Goal: Transaction & Acquisition: Obtain resource

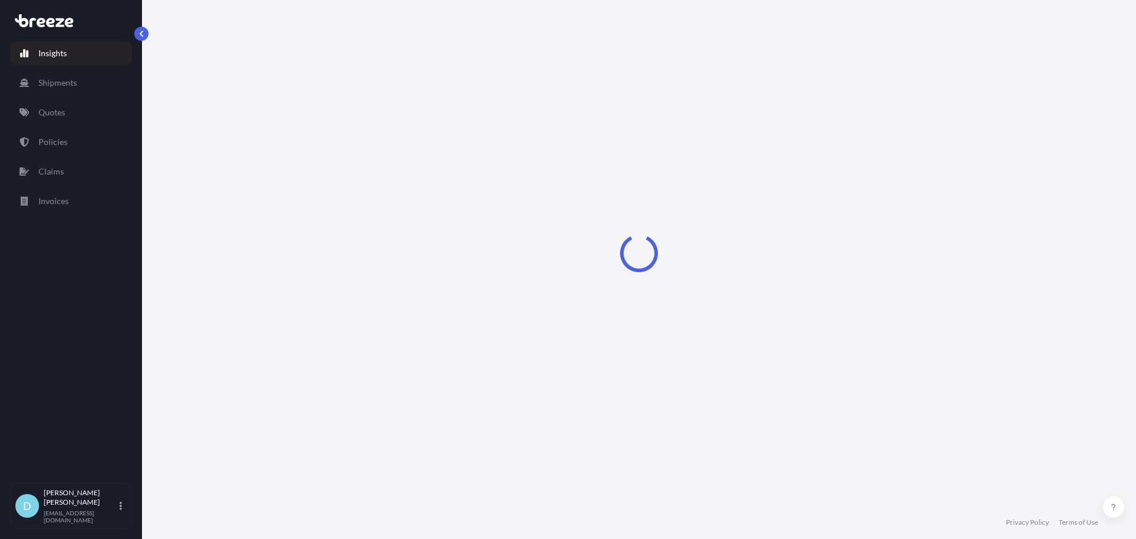
select select "2025"
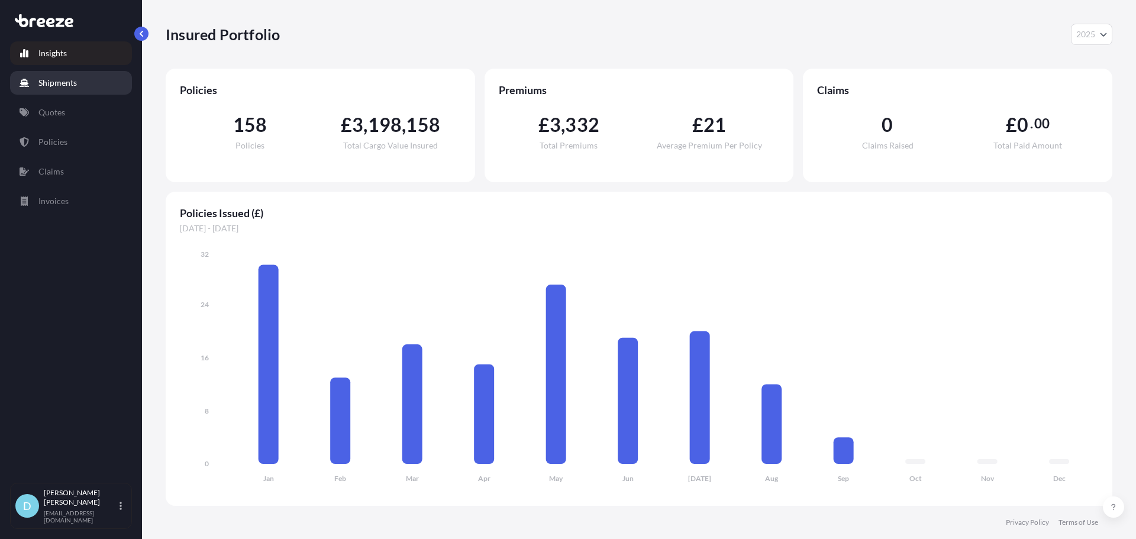
click at [69, 85] on p "Shipments" at bounding box center [57, 83] width 38 height 12
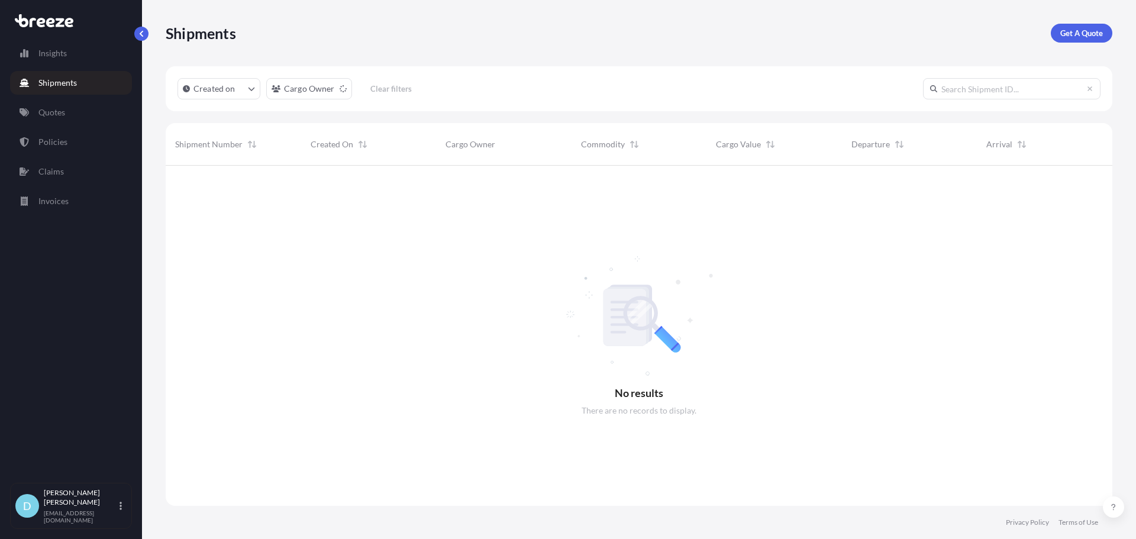
scroll to position [374, 938]
click at [88, 108] on link "Quotes" at bounding box center [71, 113] width 122 height 24
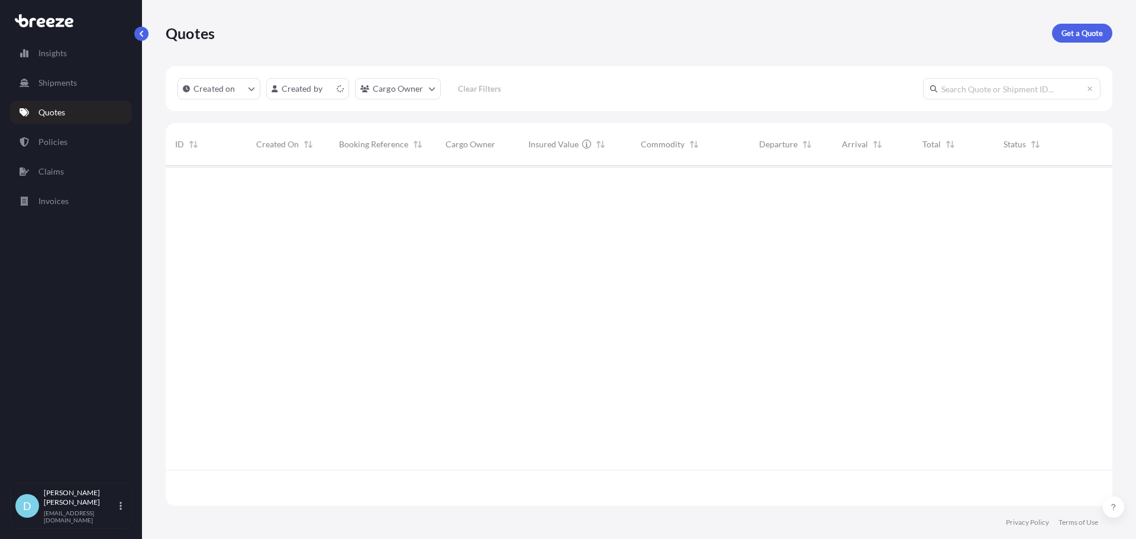
scroll to position [338, 938]
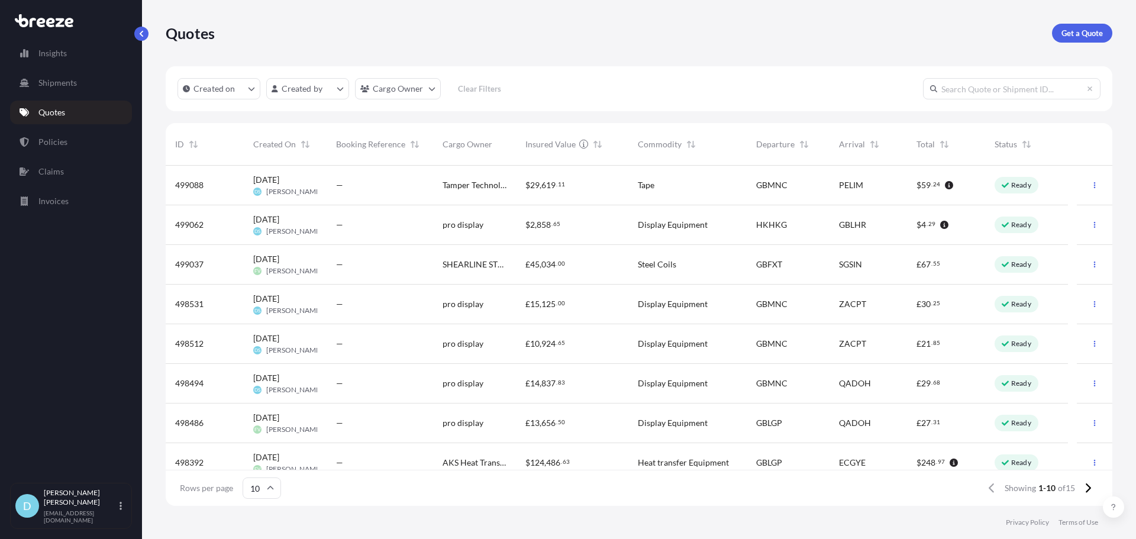
click at [1085, 233] on button "button" at bounding box center [1094, 224] width 19 height 19
click at [1045, 242] on link "Duplicate quote" at bounding box center [1033, 248] width 90 height 19
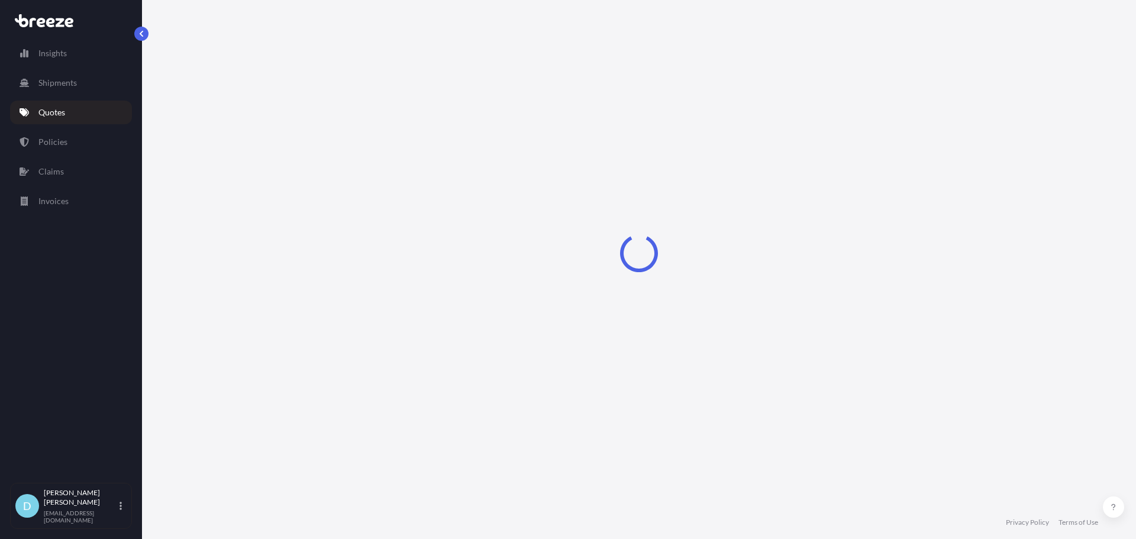
scroll to position [15, 0]
select select "Road"
select select "Air"
select select "Road"
select select "1"
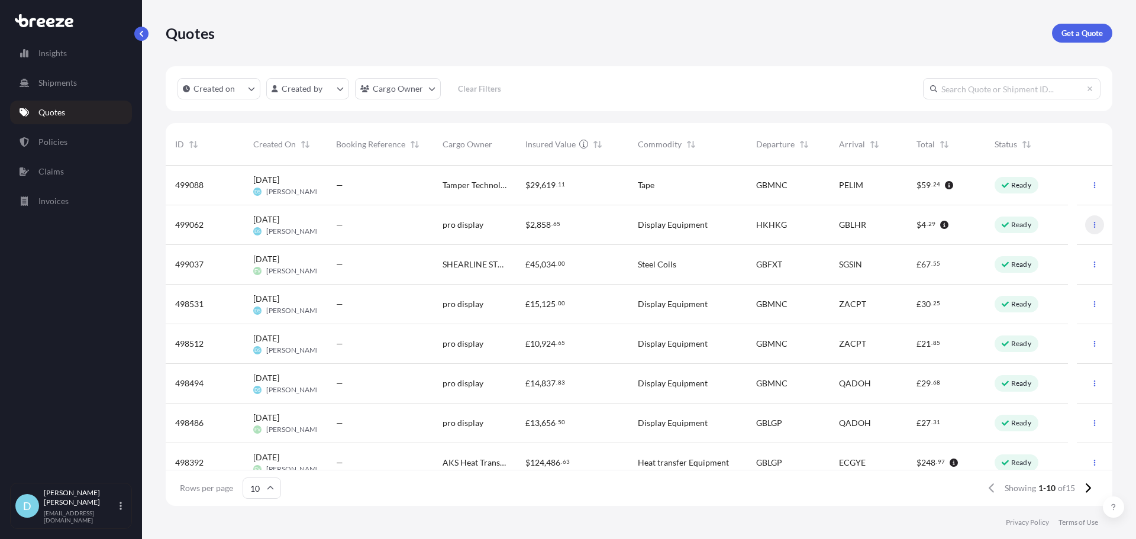
click at [1089, 234] on button "button" at bounding box center [1094, 224] width 19 height 19
click at [1038, 243] on p "Duplicate quote" at bounding box center [1038, 249] width 59 height 12
select select "Road"
select select "Air"
select select "Road"
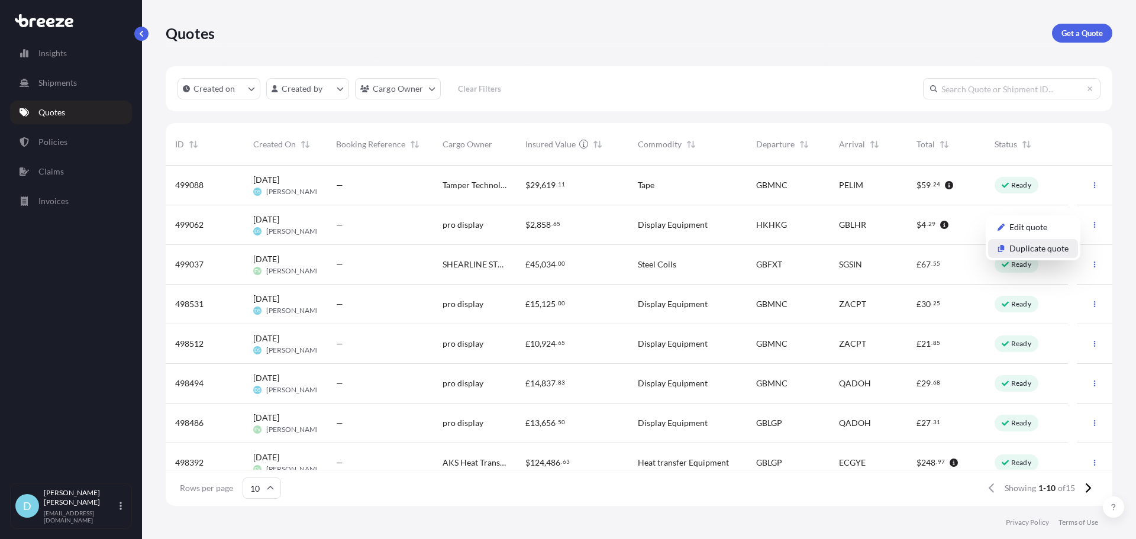
select select "1"
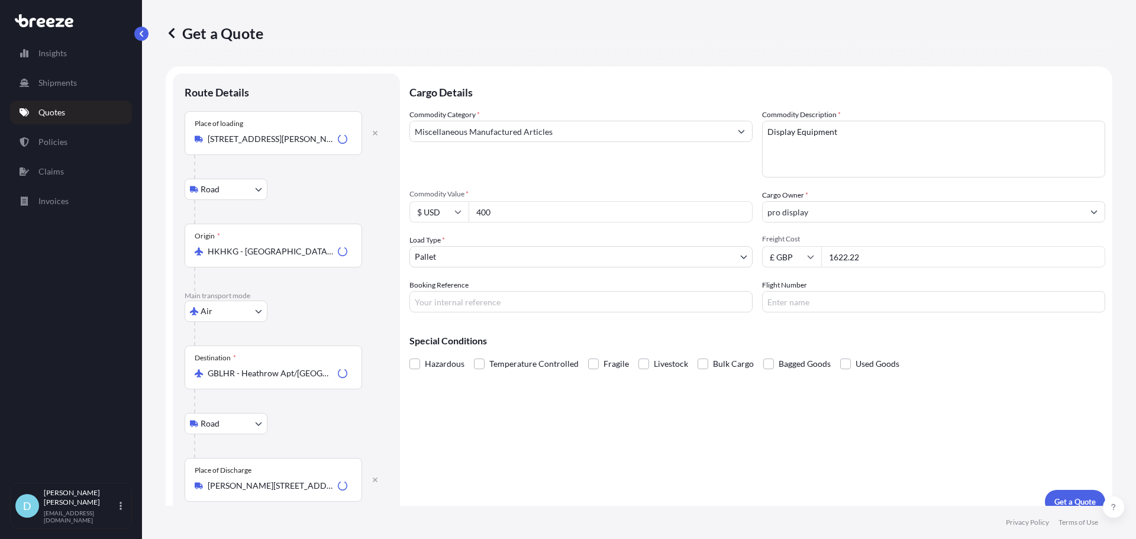
scroll to position [15, 0]
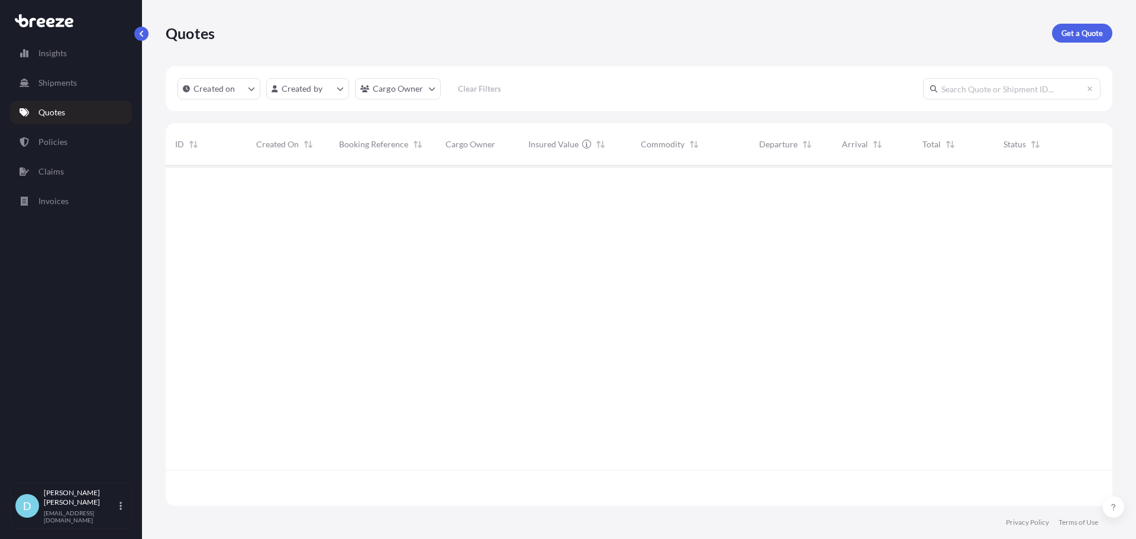
scroll to position [338, 938]
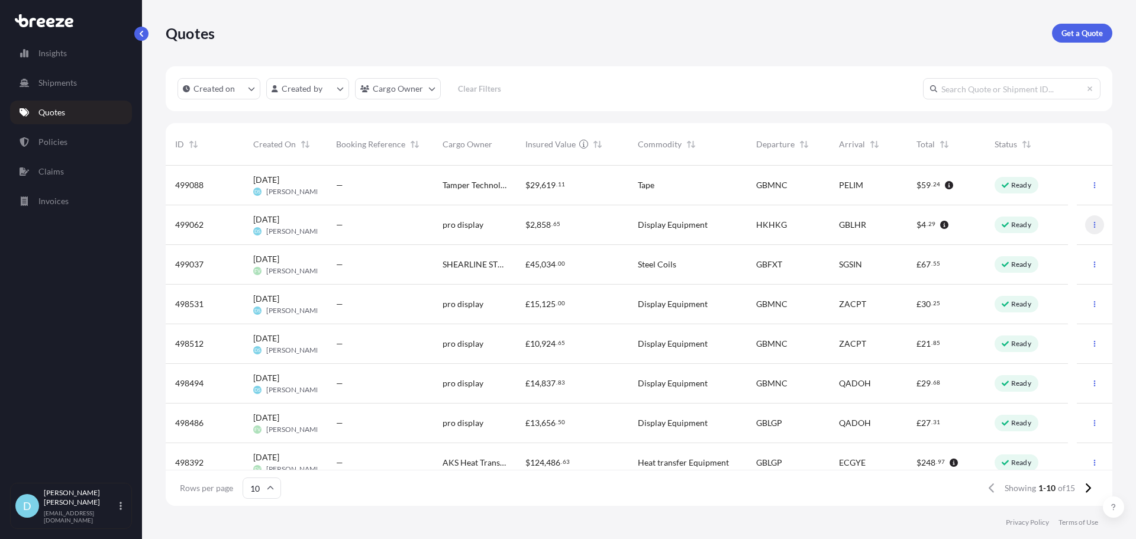
click at [1090, 221] on button "button" at bounding box center [1094, 224] width 19 height 19
click at [1055, 247] on p "Duplicate quote" at bounding box center [1038, 249] width 59 height 12
select select "Road"
select select "Air"
select select "Road"
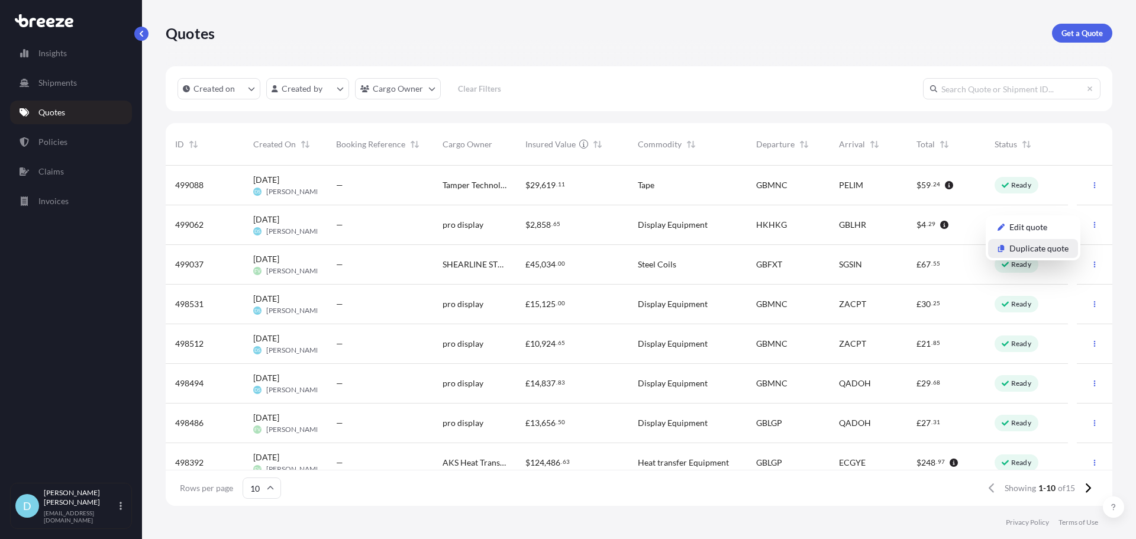
select select "1"
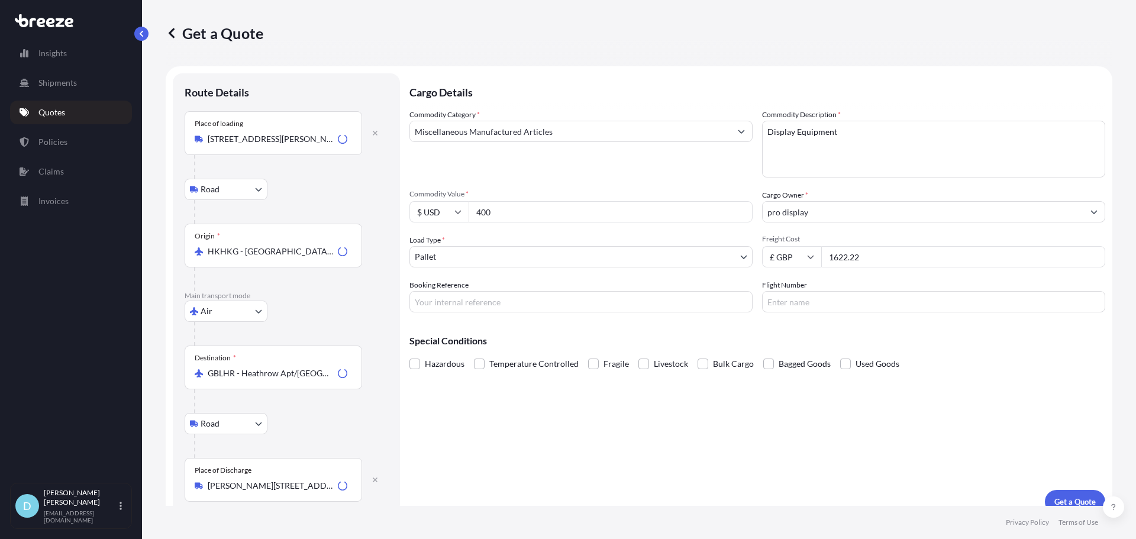
scroll to position [15, 0]
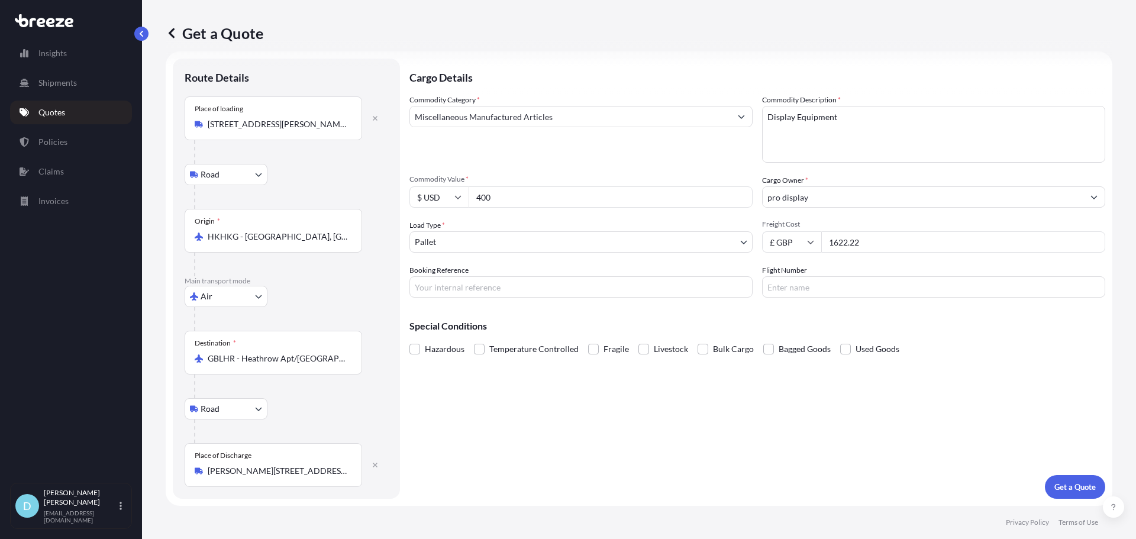
click at [324, 129] on input "[STREET_ADDRESS][PERSON_NAME][PERSON_NAME]" at bounding box center [278, 124] width 140 height 12
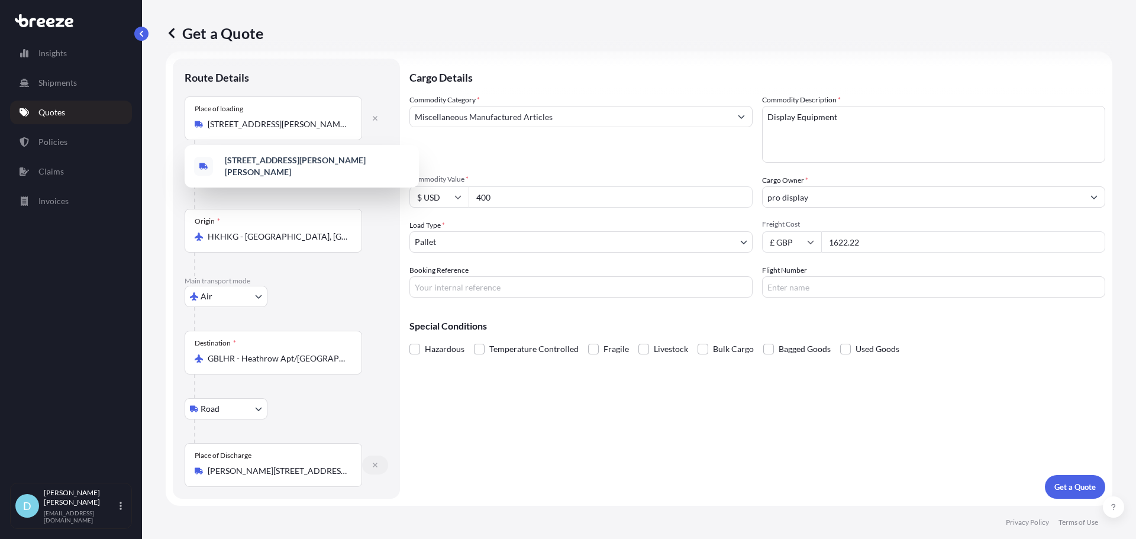
click at [375, 461] on button "button" at bounding box center [375, 465] width 26 height 19
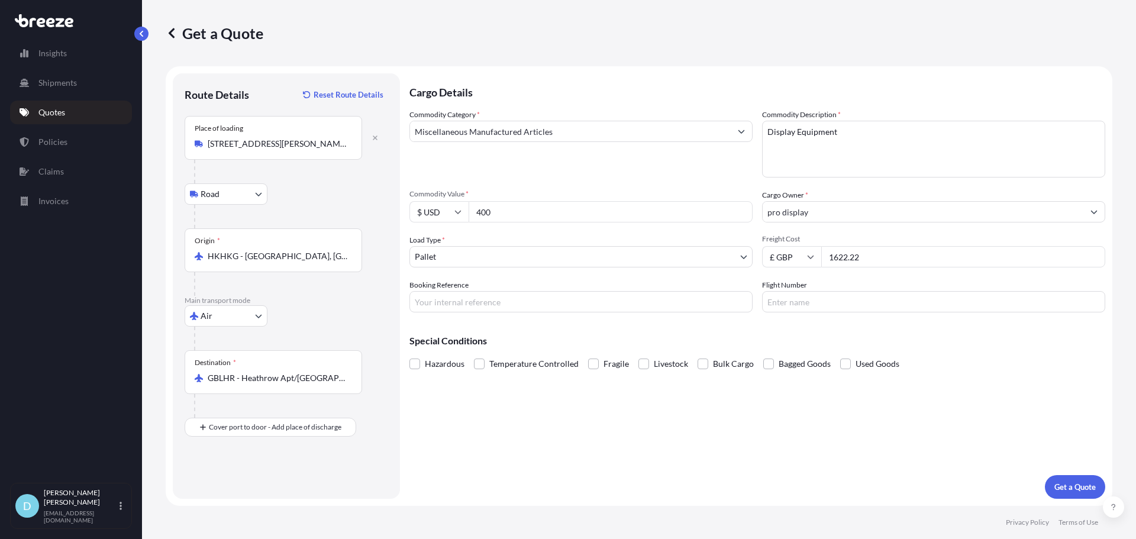
click at [321, 152] on div "Place of loading [STREET_ADDRESS][PERSON_NAME][PERSON_NAME]" at bounding box center [273, 138] width 177 height 44
click at [321, 150] on input "[STREET_ADDRESS][PERSON_NAME][PERSON_NAME]" at bounding box center [278, 144] width 140 height 12
click at [321, 152] on div "Place of loading [STREET_ADDRESS][PERSON_NAME][PERSON_NAME]" at bounding box center [273, 138] width 177 height 44
click at [321, 150] on input "[STREET_ADDRESS][PERSON_NAME][PERSON_NAME]" at bounding box center [278, 144] width 140 height 12
click at [318, 159] on div "Place of loading [STREET_ADDRESS][PERSON_NAME][PERSON_NAME]" at bounding box center [273, 138] width 177 height 44
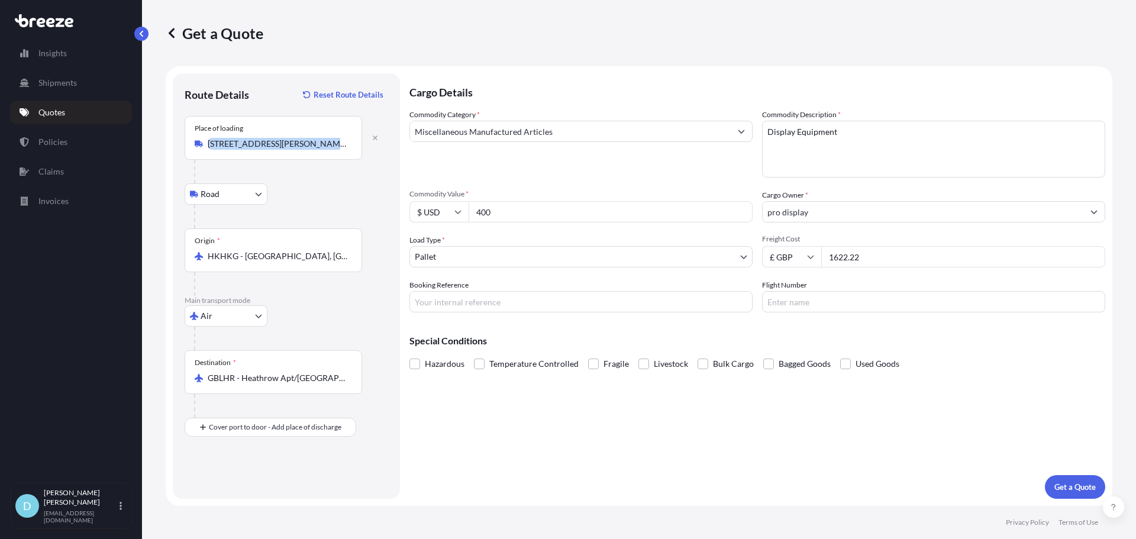
click at [318, 150] on input "[STREET_ADDRESS][PERSON_NAME][PERSON_NAME]" at bounding box center [278, 144] width 140 height 12
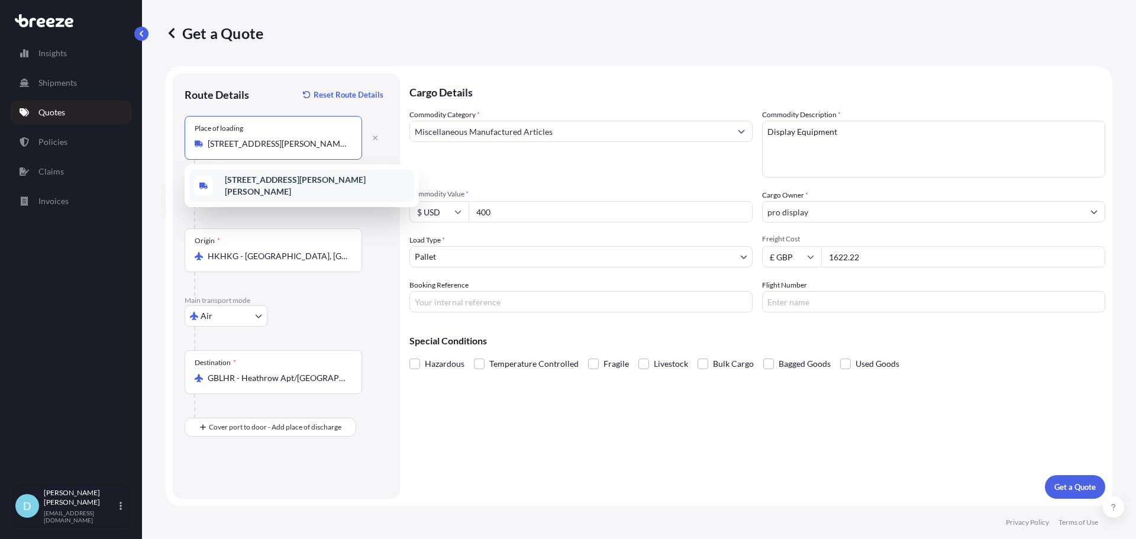
click at [311, 149] on input "[STREET_ADDRESS][PERSON_NAME][PERSON_NAME]" at bounding box center [278, 144] width 140 height 12
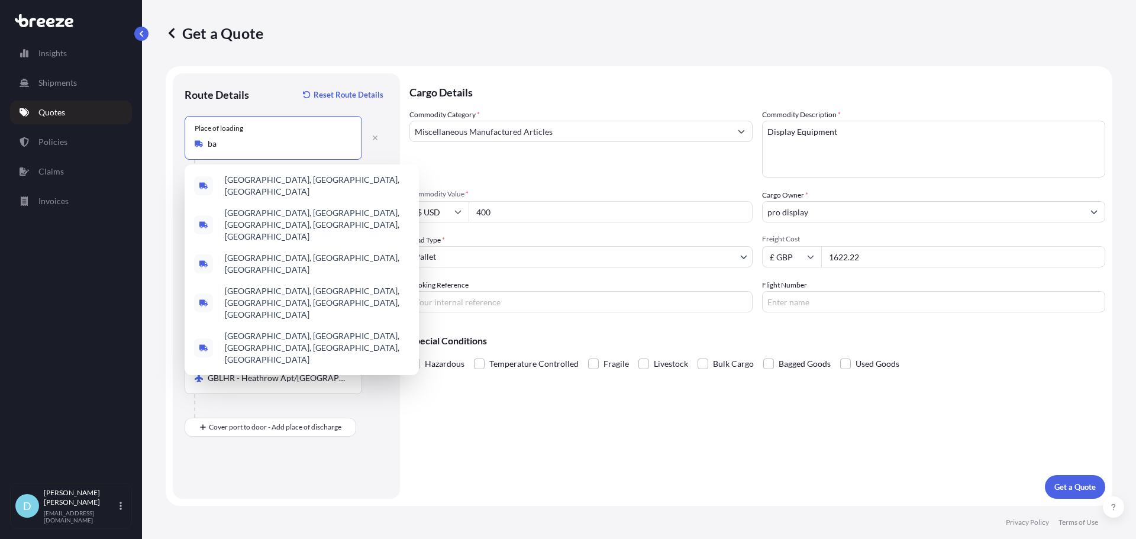
type input "b"
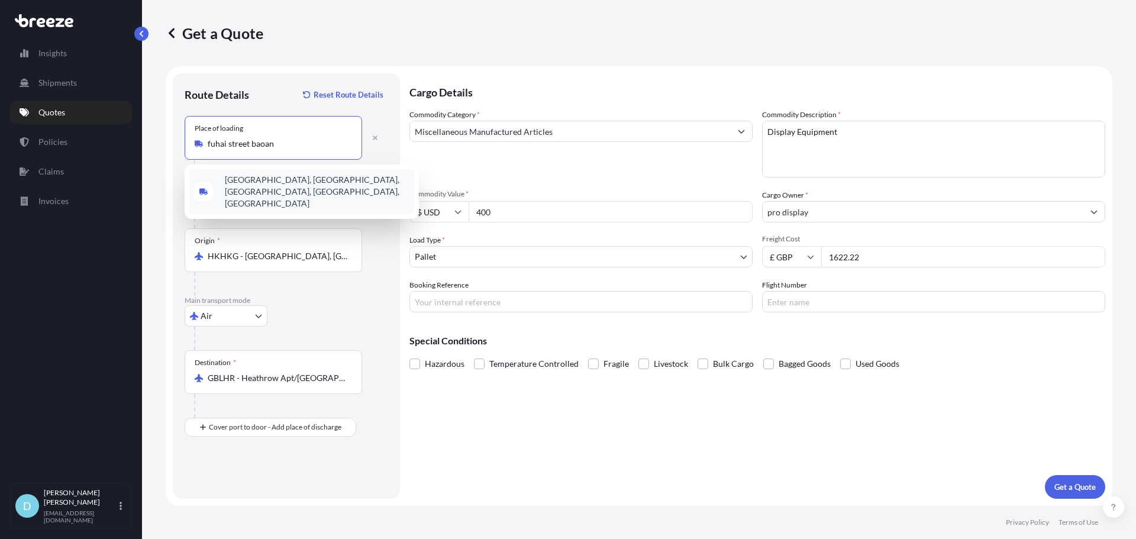
drag, startPoint x: 288, startPoint y: 143, endPoint x: 189, endPoint y: 139, distance: 98.9
click at [189, 139] on div "Place of loading [GEOGRAPHIC_DATA] baoan" at bounding box center [273, 138] width 177 height 44
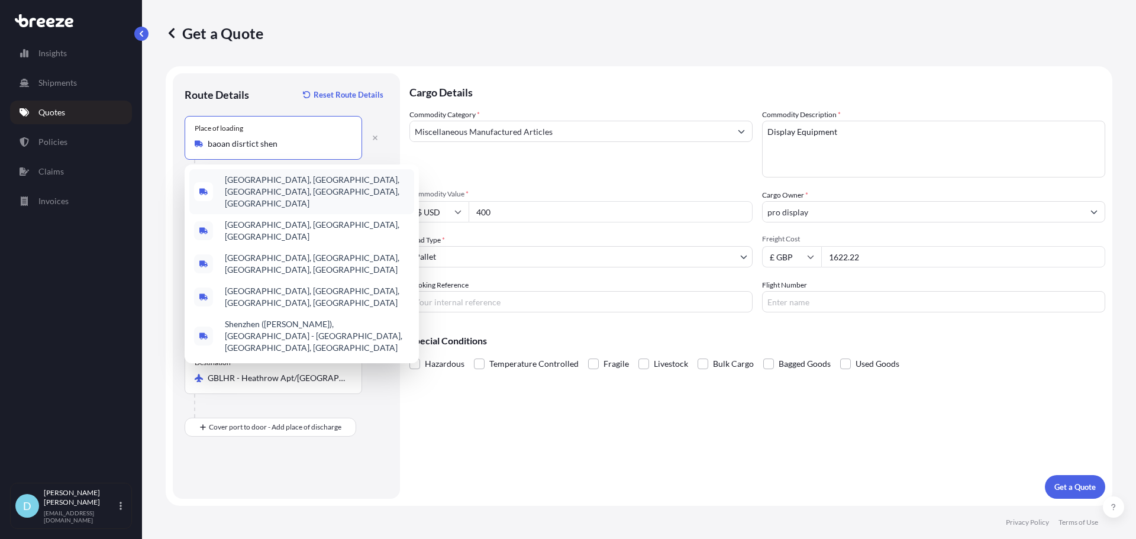
click at [247, 144] on input "baoan disrtict shen" at bounding box center [278, 144] width 140 height 12
click at [289, 148] on input "baoan district shen" at bounding box center [278, 144] width 140 height 12
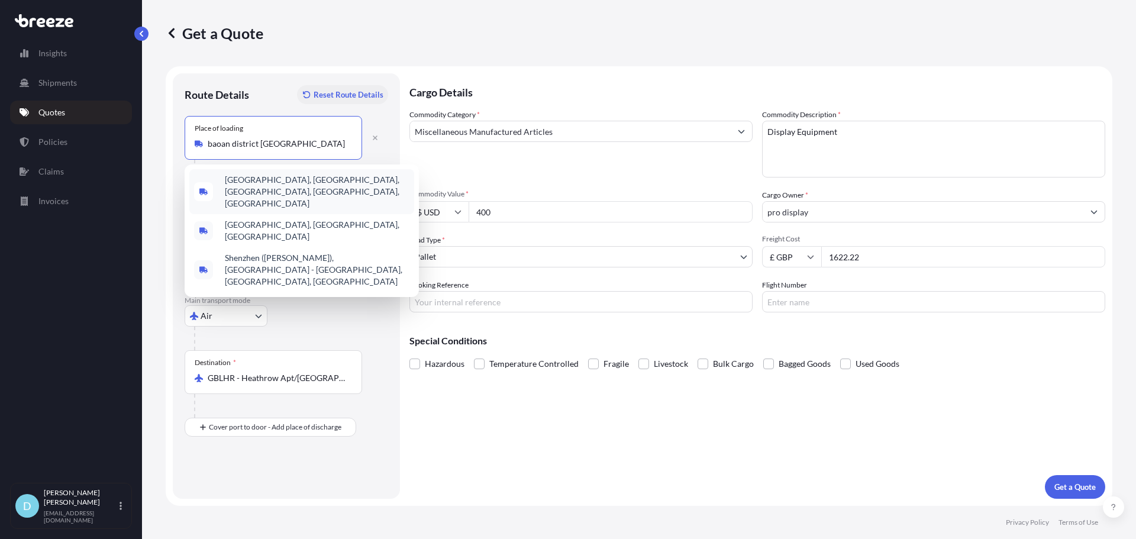
click at [302, 95] on body "Insights Shipments Quotes Policies Claims Invoices D [PERSON_NAME] [PERSON_NAME…" at bounding box center [568, 269] width 1136 height 539
drag, startPoint x: 260, startPoint y: 145, endPoint x: 133, endPoint y: 129, distance: 128.2
click at [133, 129] on div "Insights Shipments Quotes Policies Claims Invoices D [PERSON_NAME] [PERSON_NAME…" at bounding box center [568, 269] width 1136 height 539
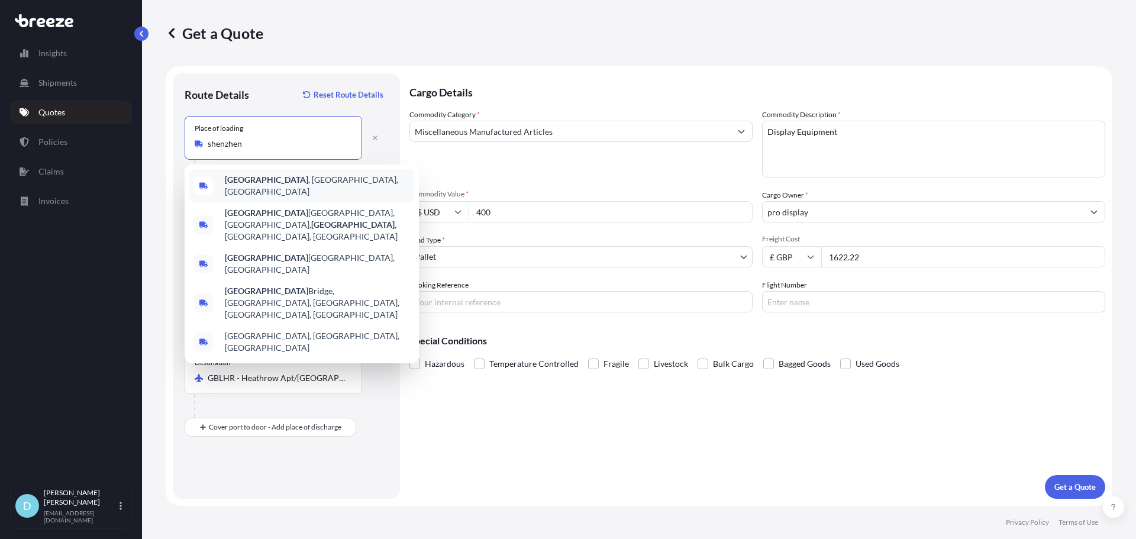
click at [277, 185] on span "[GEOGRAPHIC_DATA] , [GEOGRAPHIC_DATA], [GEOGRAPHIC_DATA]" at bounding box center [317, 186] width 185 height 24
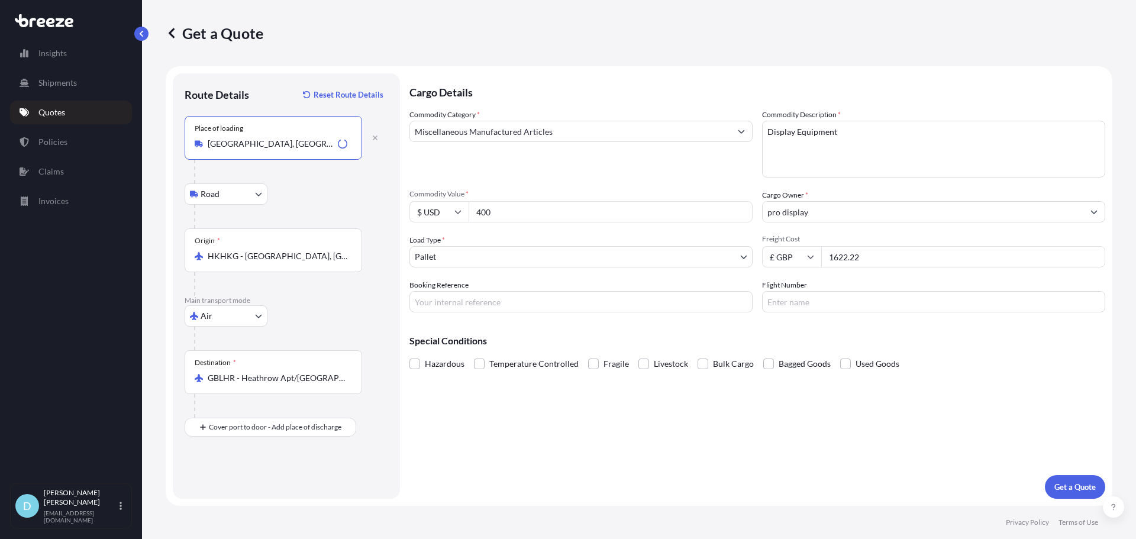
type input "[GEOGRAPHIC_DATA], [GEOGRAPHIC_DATA], [GEOGRAPHIC_DATA]"
click at [277, 264] on div "Origin * HKHKG - [GEOGRAPHIC_DATA], [GEOGRAPHIC_DATA]" at bounding box center [273, 250] width 177 height 44
click at [277, 262] on input "HKHKG - [GEOGRAPHIC_DATA], [GEOGRAPHIC_DATA]" at bounding box center [278, 256] width 140 height 12
click at [277, 264] on div "Origin * HKHKG - [GEOGRAPHIC_DATA], [GEOGRAPHIC_DATA]" at bounding box center [273, 250] width 177 height 44
click at [277, 262] on input "HKHKG - [GEOGRAPHIC_DATA], [GEOGRAPHIC_DATA]" at bounding box center [278, 256] width 140 height 12
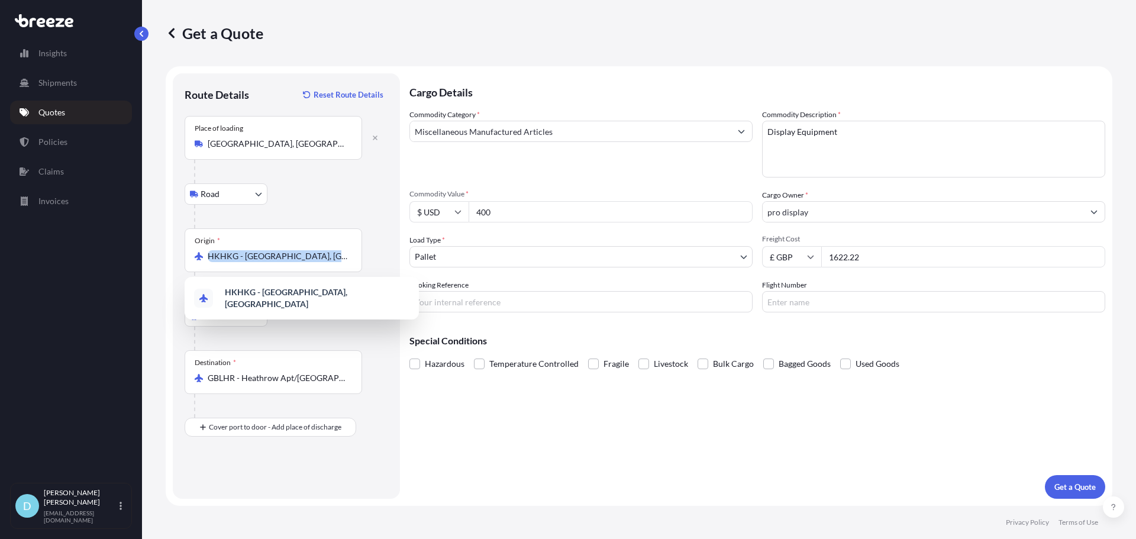
click at [277, 264] on div "Origin * HKHKG - [GEOGRAPHIC_DATA], [GEOGRAPHIC_DATA]" at bounding box center [273, 250] width 177 height 44
click at [277, 262] on input "HKHKG - [GEOGRAPHIC_DATA], [GEOGRAPHIC_DATA]" at bounding box center [278, 256] width 140 height 12
click at [275, 257] on input "HKHKG - [GEOGRAPHIC_DATA], [GEOGRAPHIC_DATA]" at bounding box center [278, 256] width 140 height 12
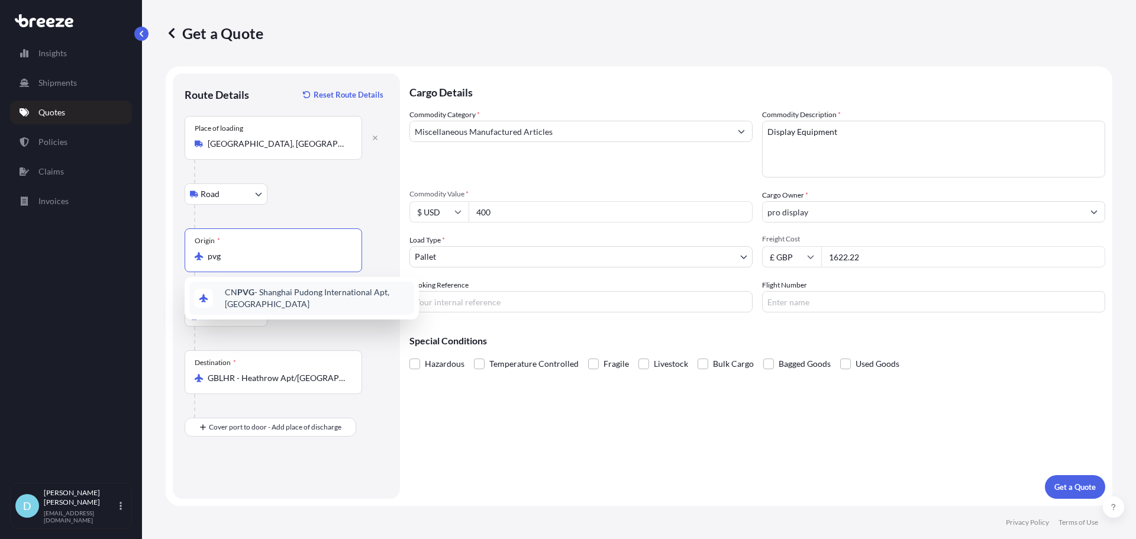
click at [279, 288] on span "CN PVG - Shanghai Pudong International Apt, [GEOGRAPHIC_DATA]" at bounding box center [317, 298] width 185 height 24
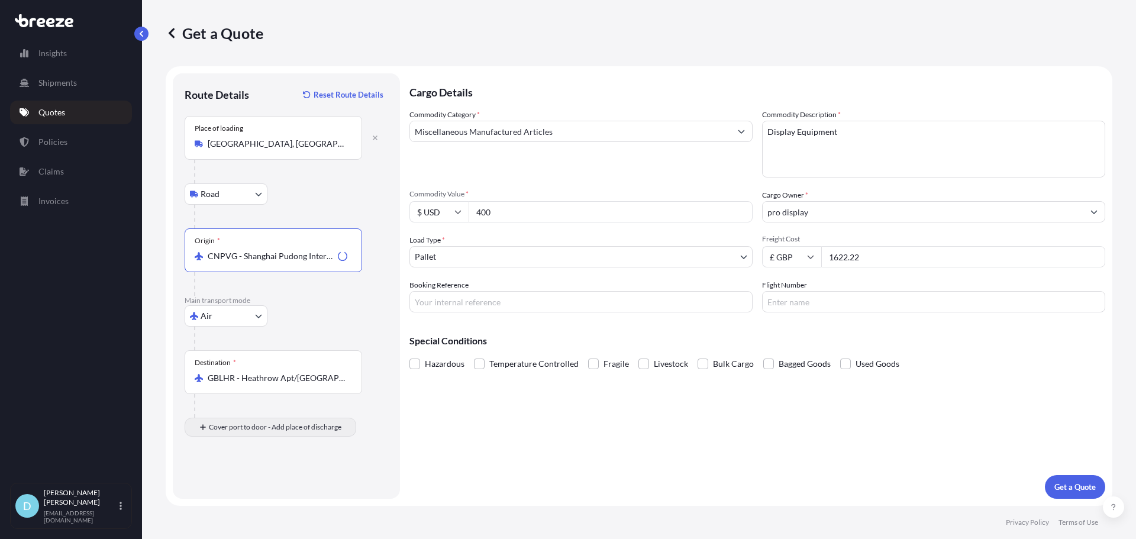
type input "CNPVG - Shanghai Pudong International Apt, [GEOGRAPHIC_DATA]"
click at [298, 489] on input "Place of Discharge" at bounding box center [278, 491] width 140 height 12
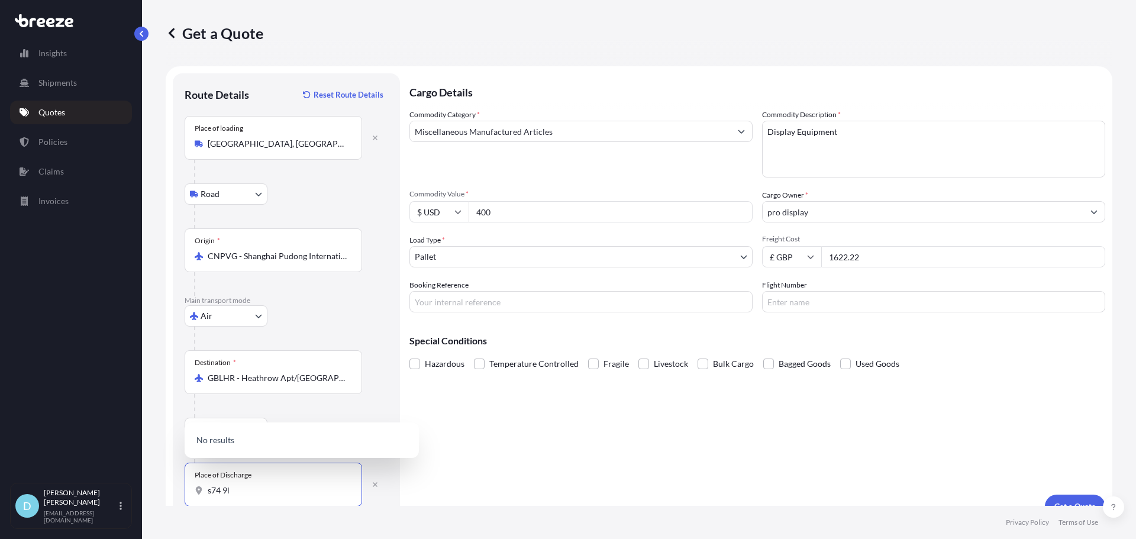
type input "s74 9lh"
click at [303, 451] on div "[PERSON_NAME][STREET_ADDRESS][PERSON_NAME]" at bounding box center [301, 436] width 225 height 33
select select "Road"
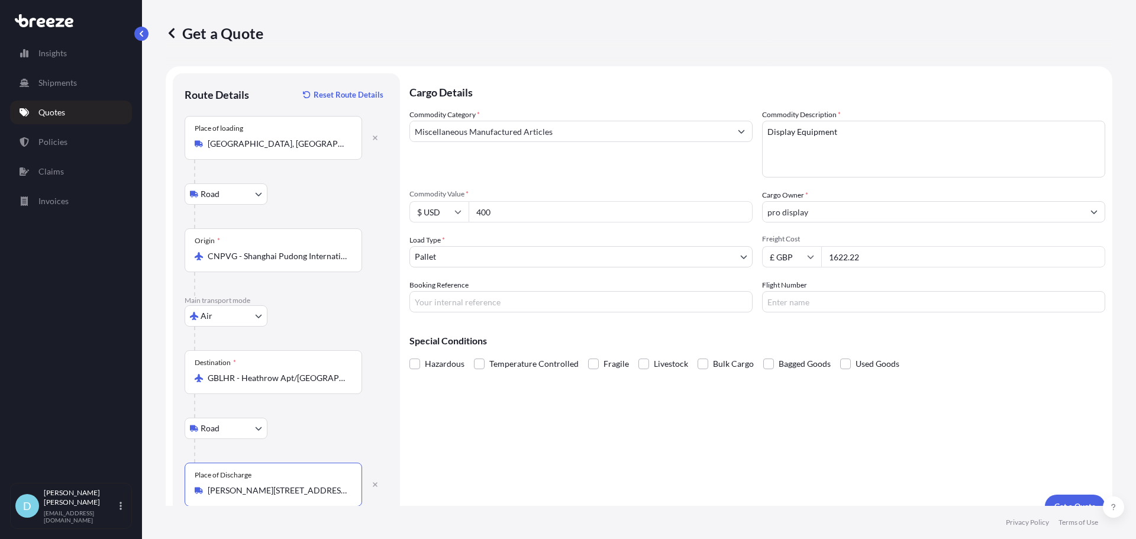
type input "[PERSON_NAME][STREET_ADDRESS][PERSON_NAME]"
click at [601, 160] on div "Commodity Category * Miscellaneous Manufactured Articles" at bounding box center [580, 143] width 343 height 69
click at [492, 206] on input "400" at bounding box center [611, 211] width 284 height 21
drag, startPoint x: 503, startPoint y: 210, endPoint x: 416, endPoint y: 218, distance: 88.0
click at [417, 218] on div "$ USD 400" at bounding box center [580, 211] width 343 height 21
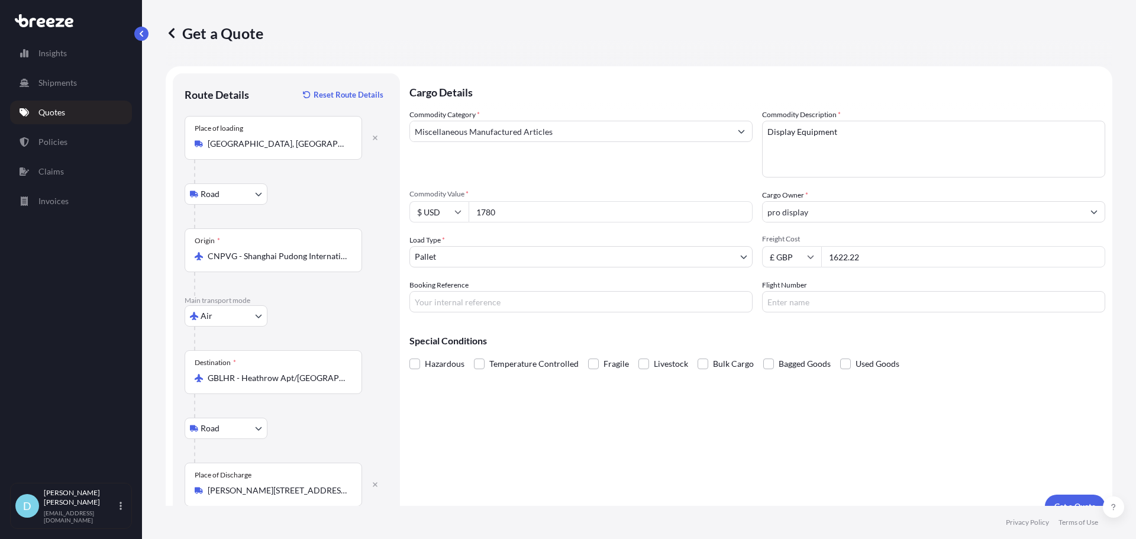
type input "1780"
click at [431, 213] on input "$ USD" at bounding box center [438, 211] width 59 height 21
click at [829, 277] on div "Commodity Category * Miscellaneous Manufactured Articles Commodity Description …" at bounding box center [757, 211] width 696 height 204
click at [861, 256] on input "1622.22" at bounding box center [963, 256] width 284 height 21
drag, startPoint x: 877, startPoint y: 253, endPoint x: 740, endPoint y: 253, distance: 137.9
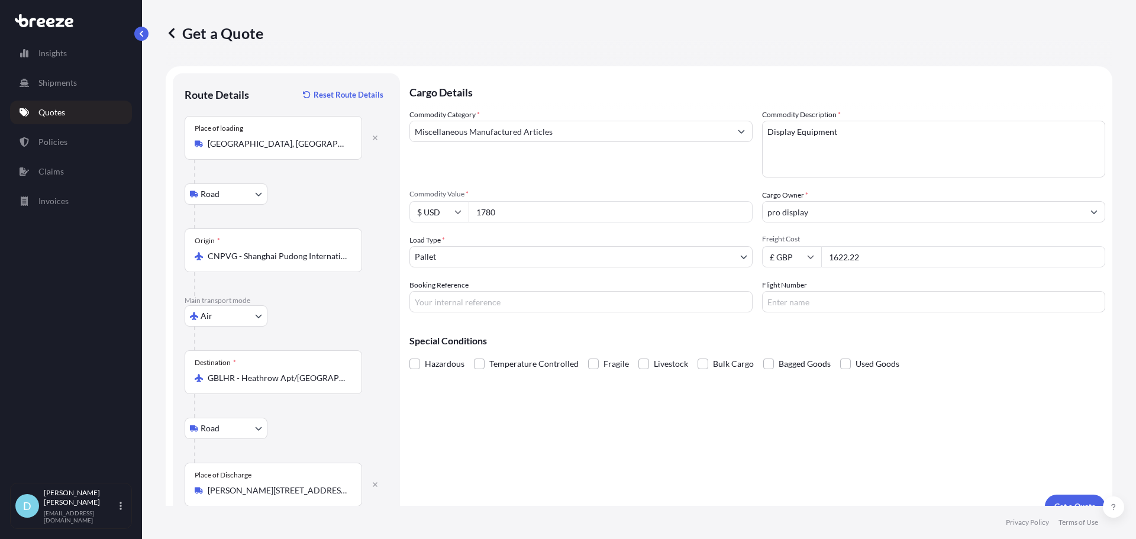
click at [743, 252] on div "Commodity Category * Miscellaneous Manufactured Articles Commodity Description …" at bounding box center [757, 211] width 696 height 204
type input "1780"
drag, startPoint x: 557, startPoint y: 208, endPoint x: 415, endPoint y: 210, distance: 142.6
click at [415, 210] on div "$ USD 1780" at bounding box center [580, 211] width 343 height 21
click at [484, 212] on input "Commodity Value *" at bounding box center [611, 211] width 284 height 21
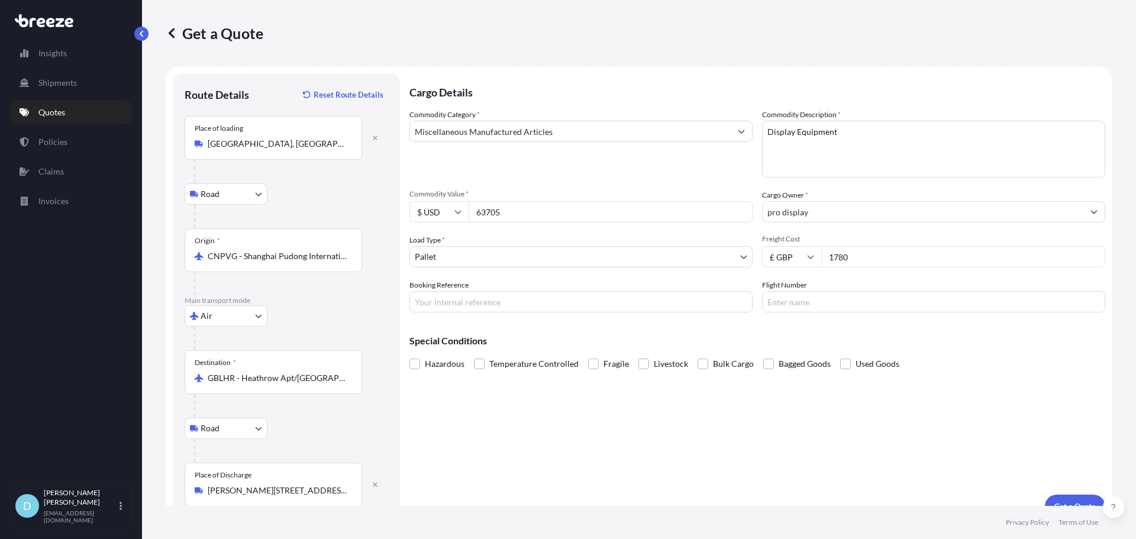
type input "63705"
click at [554, 289] on div "Booking Reference" at bounding box center [580, 295] width 343 height 33
click at [1067, 502] on p "Get a Quote" at bounding box center [1074, 507] width 41 height 12
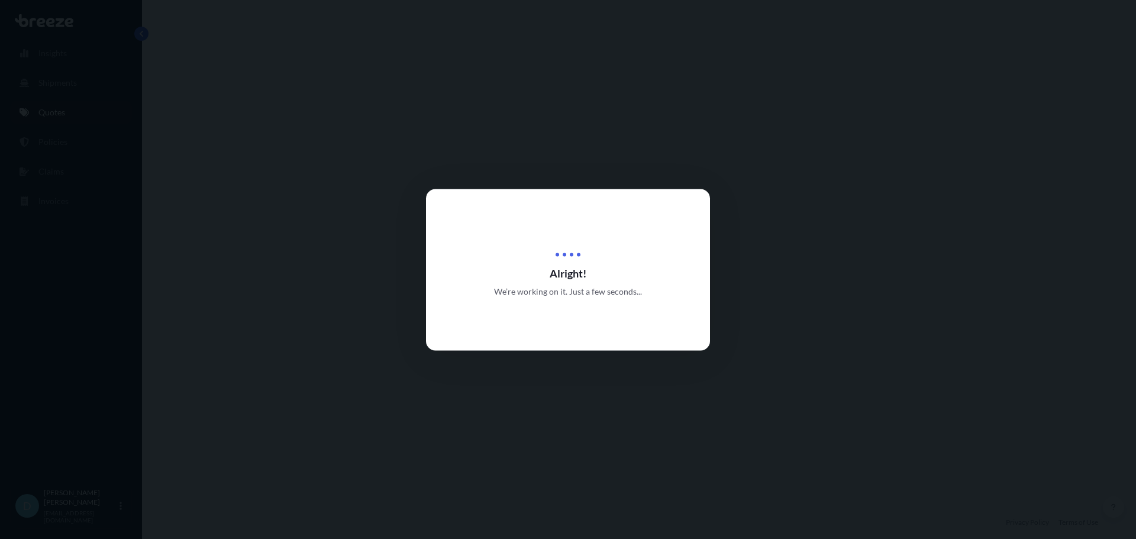
select select "Road"
select select "Air"
select select "Road"
select select "1"
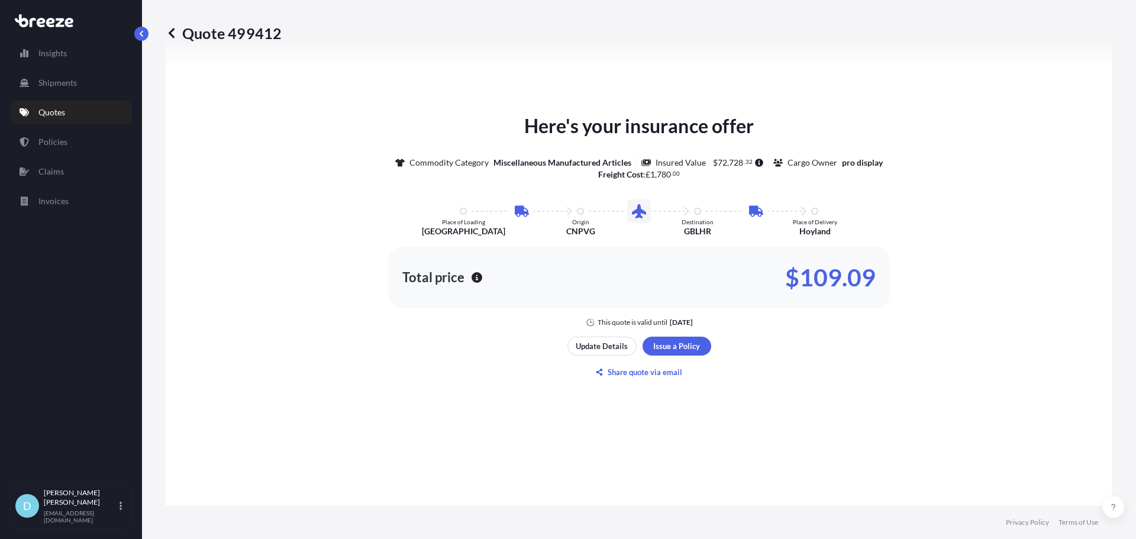
scroll to position [828, 0]
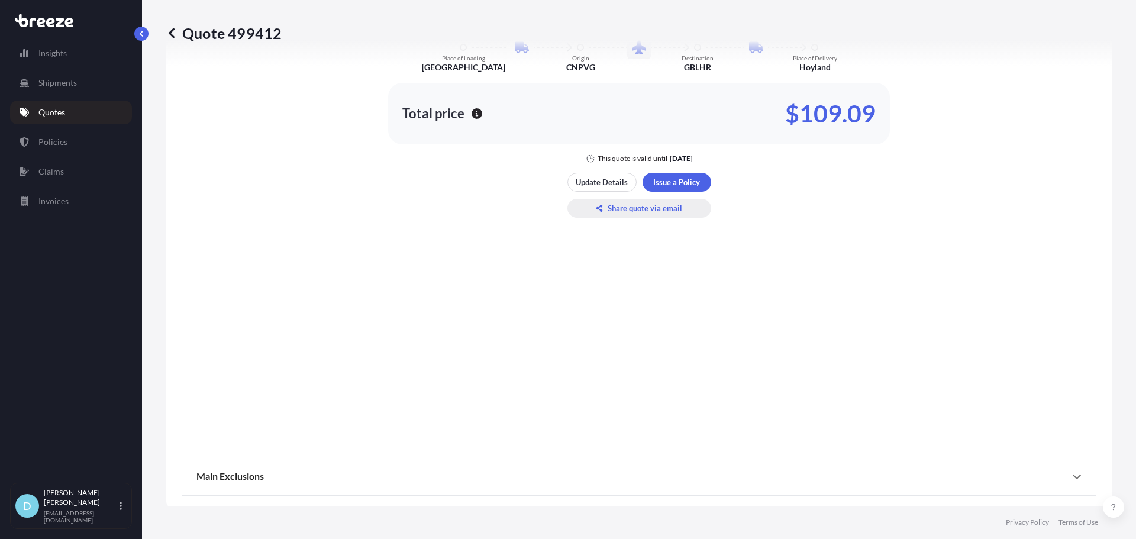
click at [618, 214] on p "Share quote via email" at bounding box center [645, 208] width 75 height 12
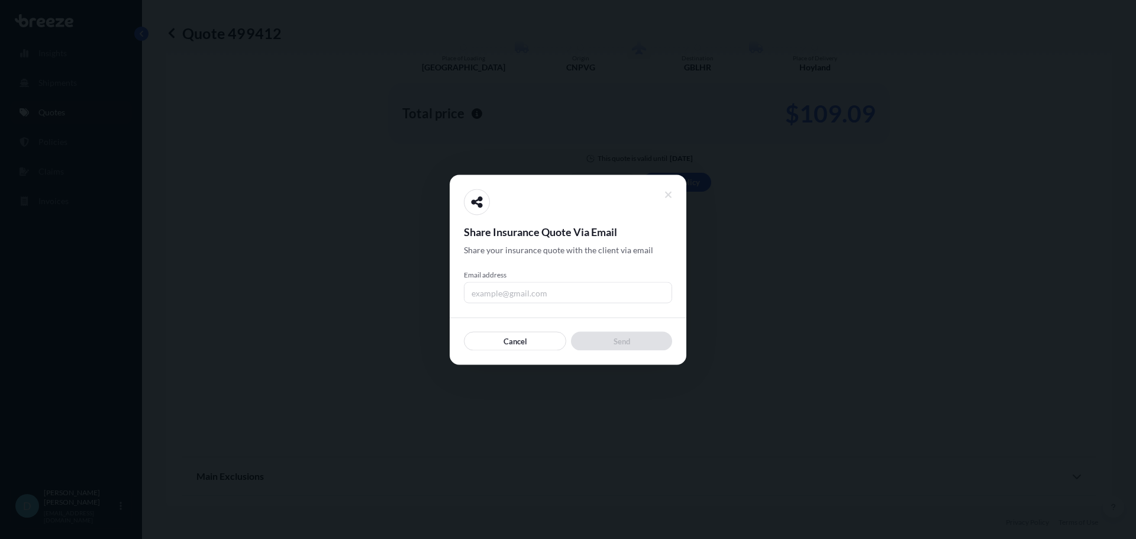
click at [547, 284] on input "Email address" at bounding box center [568, 292] width 208 height 21
type input "[PERSON_NAME][EMAIL_ADDRESS][DOMAIN_NAME]"
click at [599, 351] on div "Share Insurance Quote Via Email Share your insurance quote with the client via …" at bounding box center [568, 270] width 237 height 190
